Goal: Task Accomplishment & Management: Complete application form

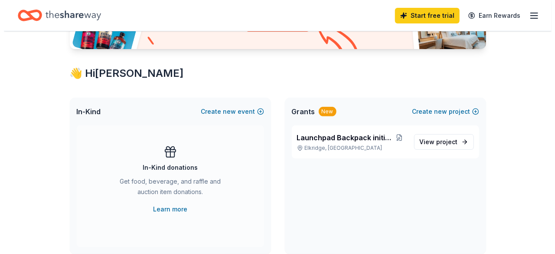
scroll to position [131, 0]
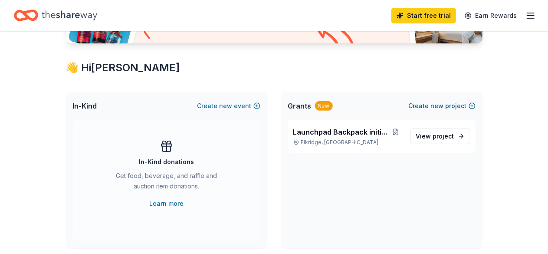
click at [462, 102] on button "Create new project" at bounding box center [442, 106] width 67 height 10
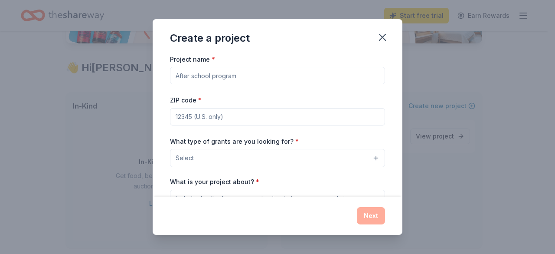
click at [202, 77] on input "Project name *" at bounding box center [277, 75] width 215 height 17
click at [209, 75] on input "Project name *" at bounding box center [277, 75] width 215 height 17
paste input "Strength in Resilience: Women’s Wellness Initiative"
type input "Strength in Resilience: Women’s Wellness Initiative"
click at [219, 118] on input "ZIP code *" at bounding box center [277, 116] width 215 height 17
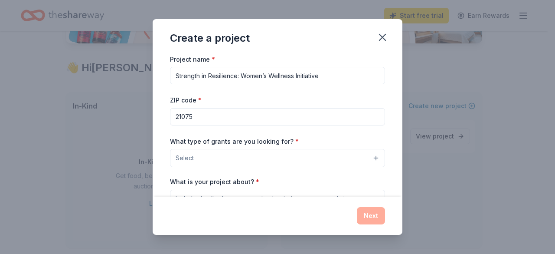
type input "21075"
click at [227, 164] on button "Select" at bounding box center [277, 158] width 215 height 18
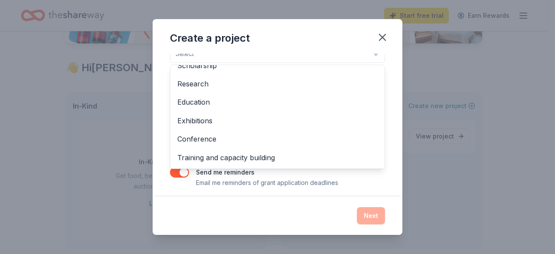
scroll to position [73, 0]
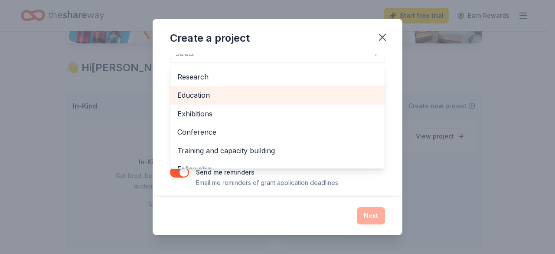
click at [283, 94] on span "Education" at bounding box center [277, 94] width 200 height 11
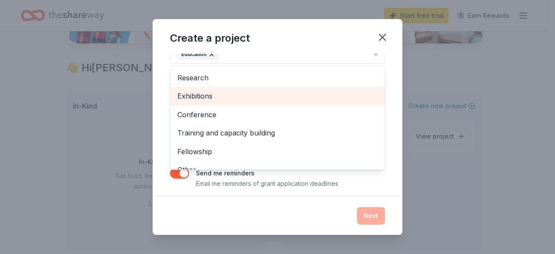
click at [293, 91] on span "Exhibitions" at bounding box center [277, 95] width 200 height 11
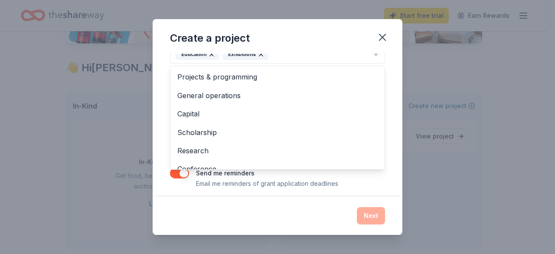
scroll to position [65, 0]
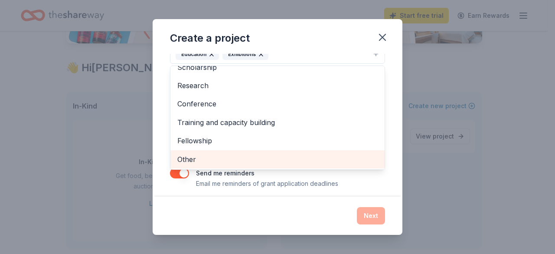
click at [289, 158] on span "Other" at bounding box center [277, 159] width 200 height 11
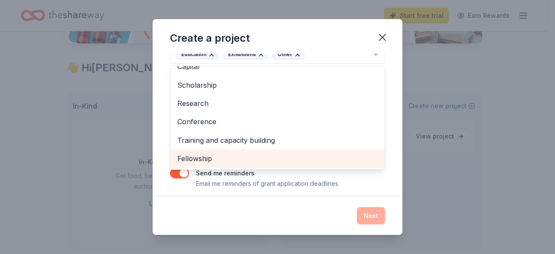
scroll to position [47, 0]
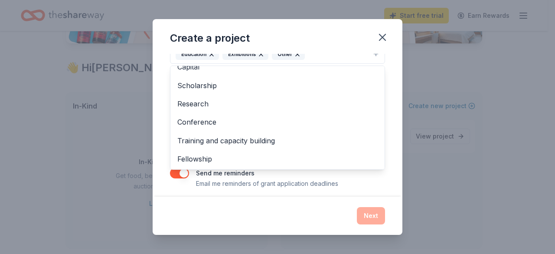
click at [380, 77] on div "Project name * Strength in Resilience: Women’s Wellness Initiative ZIP code * 2…" at bounding box center [278, 125] width 250 height 143
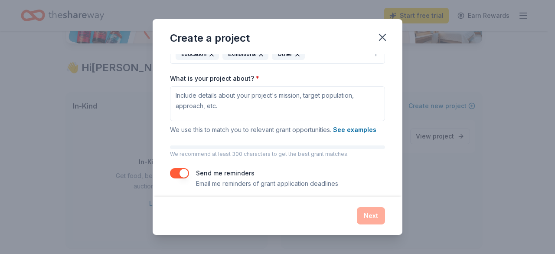
scroll to position [95, 0]
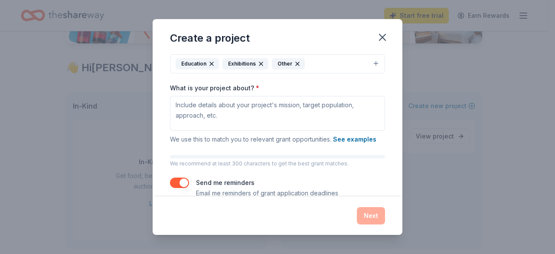
click at [260, 61] on icon "button" at bounding box center [261, 63] width 7 height 7
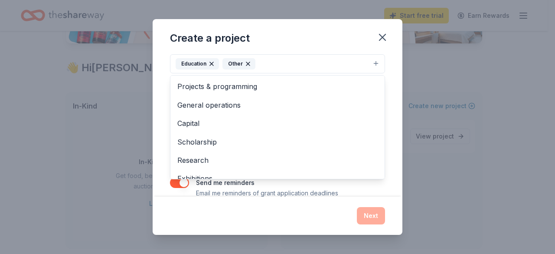
click at [161, 97] on div "Project name * Strength in Resilience: Women’s Wellness Initiative ZIP code * 2…" at bounding box center [278, 125] width 250 height 143
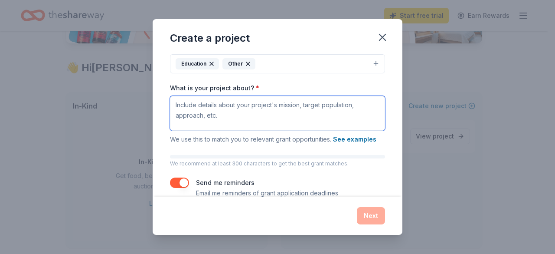
click at [175, 105] on textarea "What is your project about? *" at bounding box center [277, 113] width 215 height 35
paste textarea "A program designed to empower women to thrive through holistic wellness, resili…"
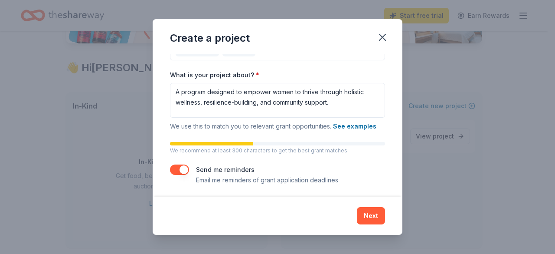
scroll to position [108, 0]
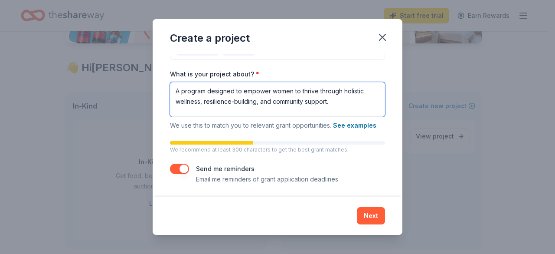
click at [336, 103] on textarea "A program designed to empower women to thrive through holistic wellness, resili…" at bounding box center [277, 99] width 215 height 35
paste textarea "Focus Areas: Mental health, physical well-being, emotional resilience, and comm…"
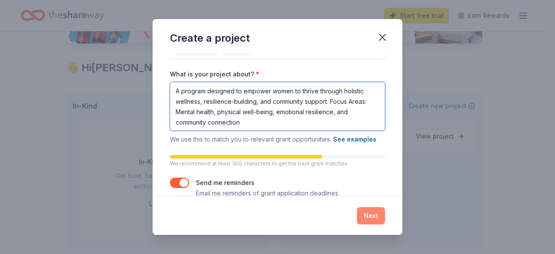
type textarea "A program designed to empower women to thrive through holistic wellness, resili…"
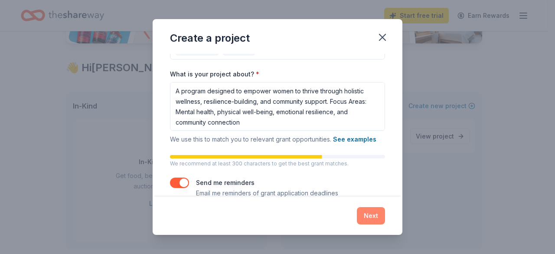
click at [378, 216] on button "Next" at bounding box center [371, 215] width 28 height 17
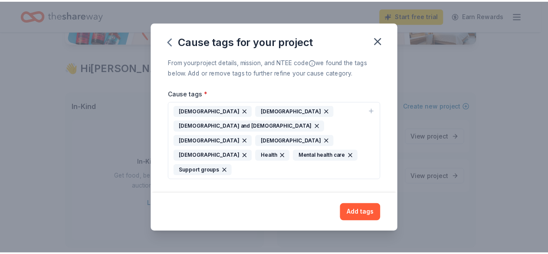
scroll to position [0, 0]
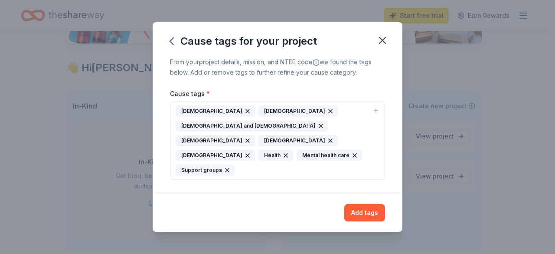
click at [327, 144] on icon "button" at bounding box center [330, 140] width 7 height 7
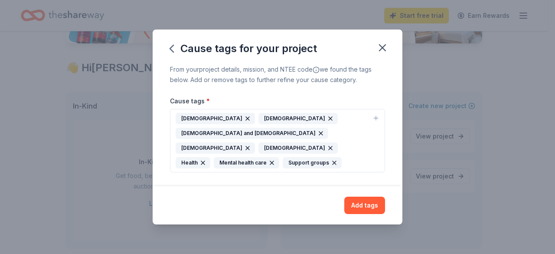
click at [327, 149] on icon "button" at bounding box center [330, 147] width 7 height 7
click at [250, 146] on icon "button" at bounding box center [247, 147] width 3 height 3
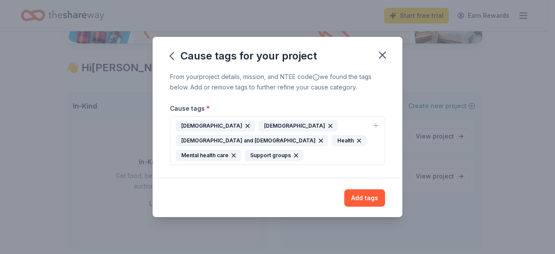
click at [244, 127] on icon "button" at bounding box center [247, 125] width 7 height 7
click at [365, 189] on button "Add tags" at bounding box center [365, 197] width 41 height 17
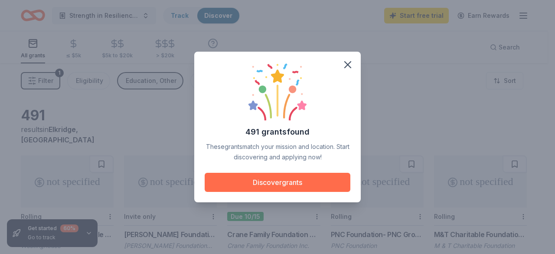
click at [294, 180] on button "Discover grants" at bounding box center [278, 182] width 146 height 19
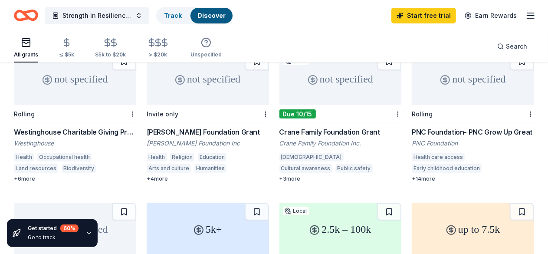
scroll to position [29, 0]
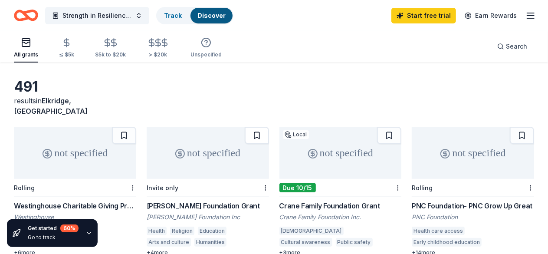
click at [245, 127] on button at bounding box center [257, 135] width 24 height 17
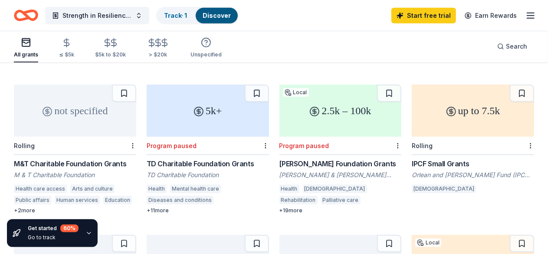
scroll to position [225, 0]
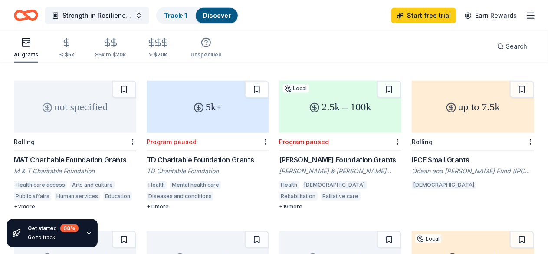
click at [245, 82] on button at bounding box center [257, 89] width 24 height 17
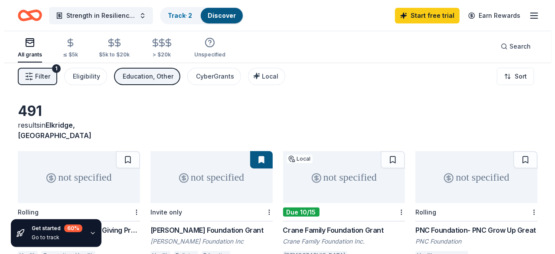
scroll to position [0, 0]
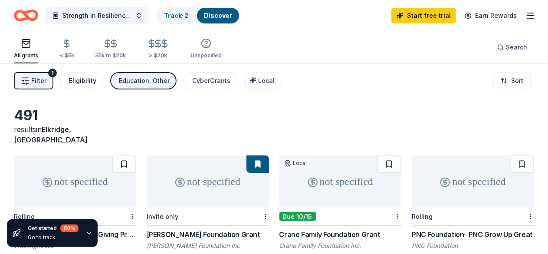
click at [86, 82] on div "Eligibility" at bounding box center [82, 81] width 27 height 10
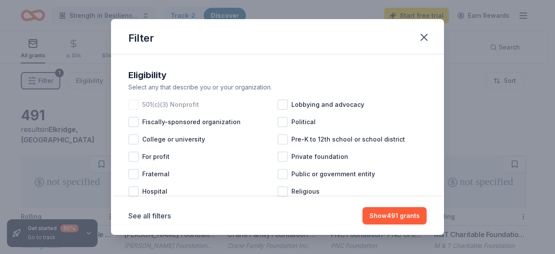
click at [134, 104] on div at bounding box center [133, 104] width 10 height 10
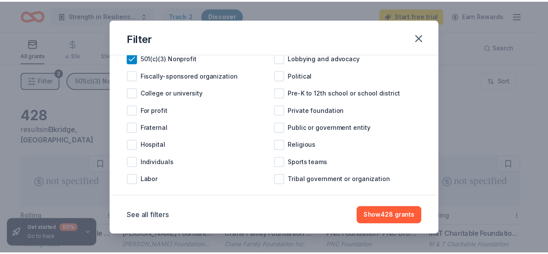
scroll to position [58, 0]
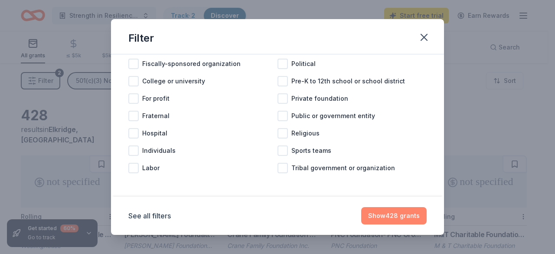
click at [389, 215] on button "Show 428 grants" at bounding box center [394, 215] width 66 height 17
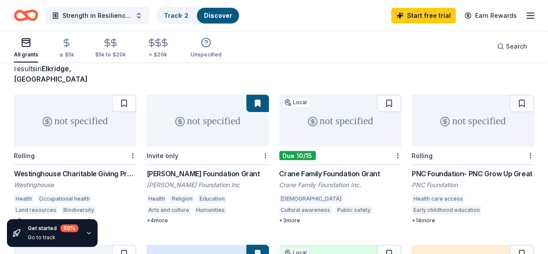
scroll to position [64, 0]
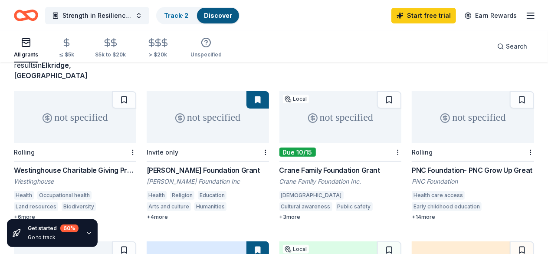
click at [187, 165] on div "[PERSON_NAME] Foundation Grant" at bounding box center [208, 170] width 122 height 10
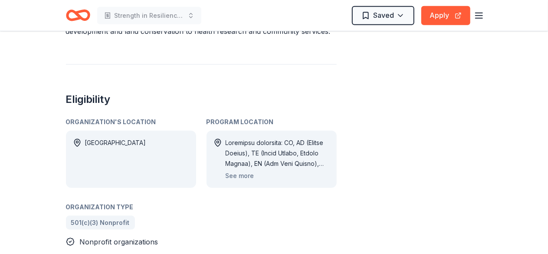
scroll to position [441, 0]
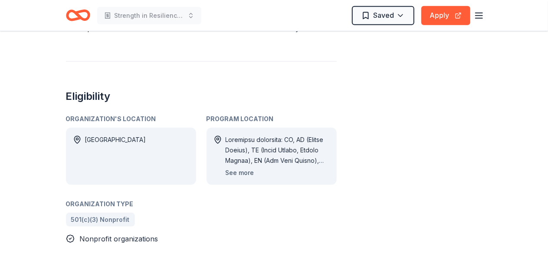
click at [241, 167] on button "See more" at bounding box center [240, 172] width 29 height 10
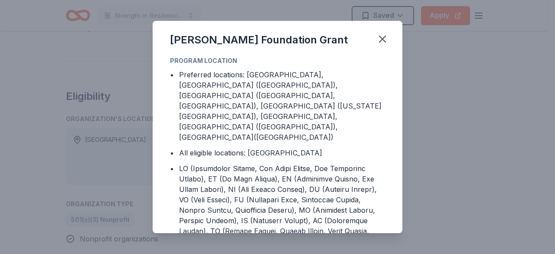
click at [381, 36] on icon "button" at bounding box center [383, 39] width 12 height 12
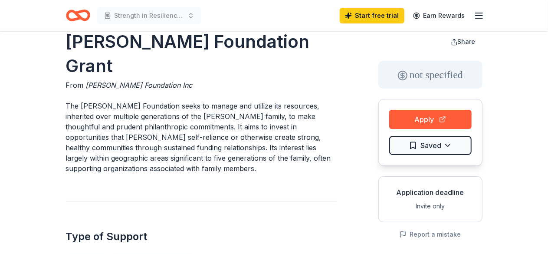
scroll to position [0, 0]
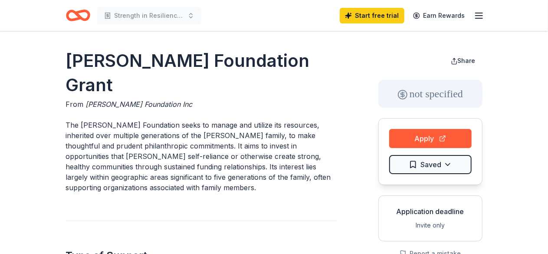
click at [478, 12] on icon "button" at bounding box center [479, 15] width 10 height 10
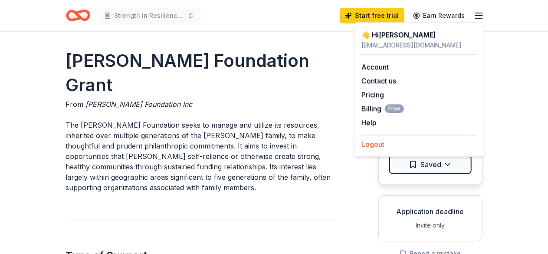
click at [382, 147] on button "Logout" at bounding box center [372, 144] width 23 height 10
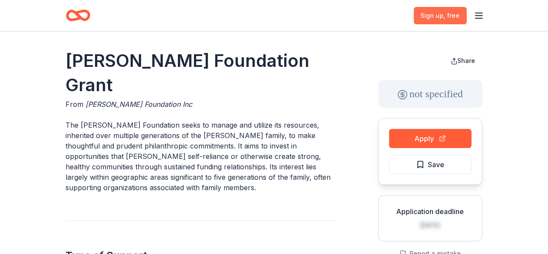
click at [443, 15] on span "Sign up , free" at bounding box center [440, 15] width 39 height 10
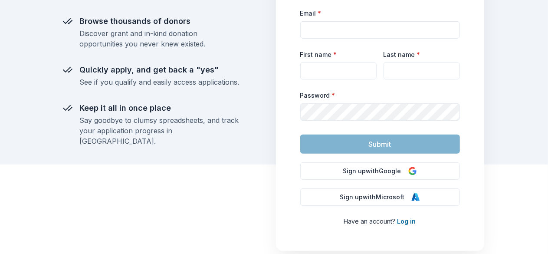
scroll to position [117, 0]
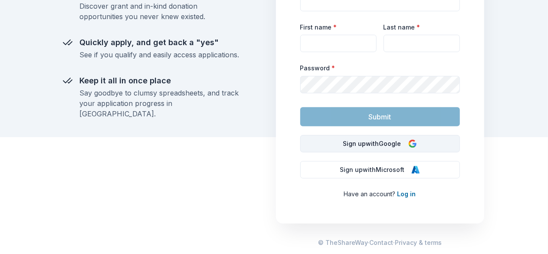
click at [350, 142] on button "Sign up with Google" at bounding box center [380, 143] width 160 height 17
